Goal: Navigation & Orientation: Find specific page/section

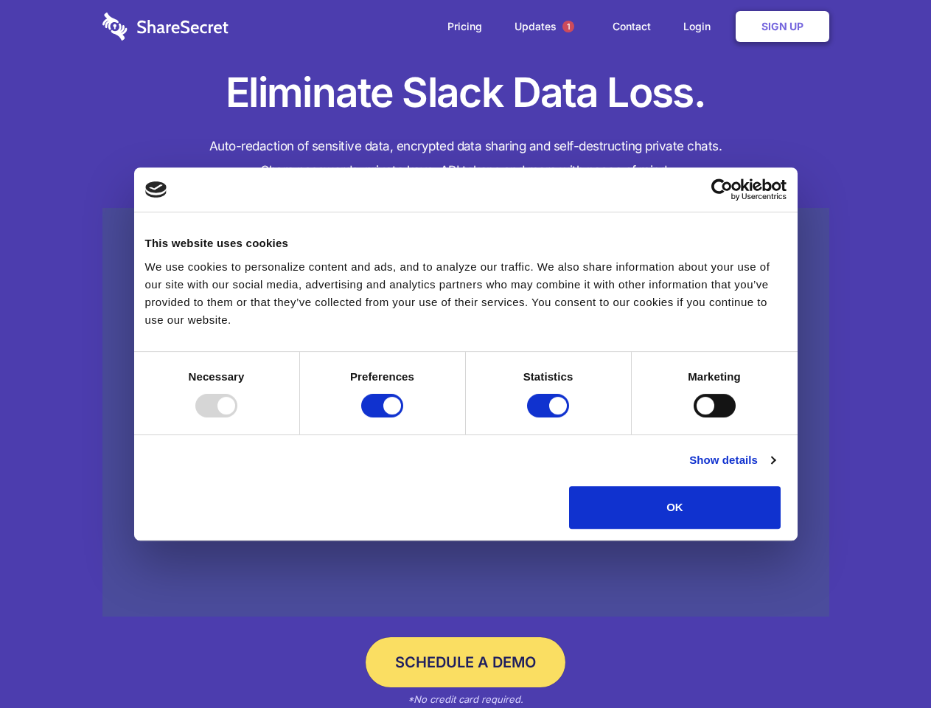
click at [237, 417] on div at bounding box center [216, 406] width 42 height 24
click at [403, 417] on input "Preferences" at bounding box center [382, 406] width 42 height 24
checkbox input "false"
click at [550, 417] on input "Statistics" at bounding box center [548, 406] width 42 height 24
checkbox input "false"
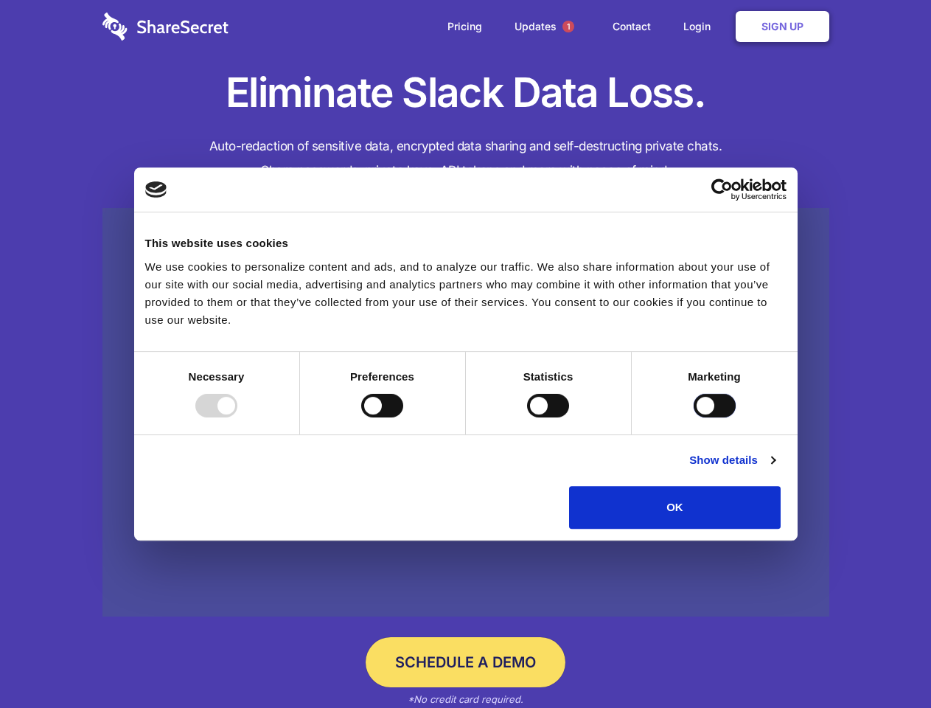
click at [694, 417] on input "Marketing" at bounding box center [715, 406] width 42 height 24
checkbox input "true"
click at [775, 469] on link "Show details" at bounding box center [732, 460] width 86 height 18
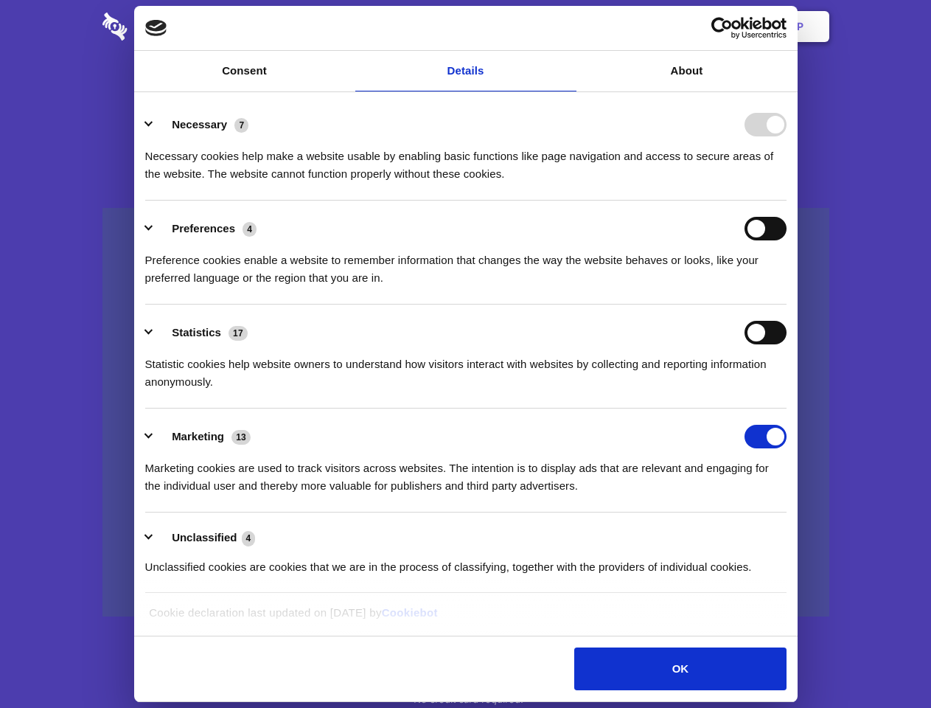
click at [787, 408] on li "Statistics 17 Statistic cookies help website owners to understand how visitors …" at bounding box center [465, 356] width 641 height 104
click at [568, 27] on span "1" at bounding box center [568, 27] width 12 height 12
